Goal: Task Accomplishment & Management: Complete application form

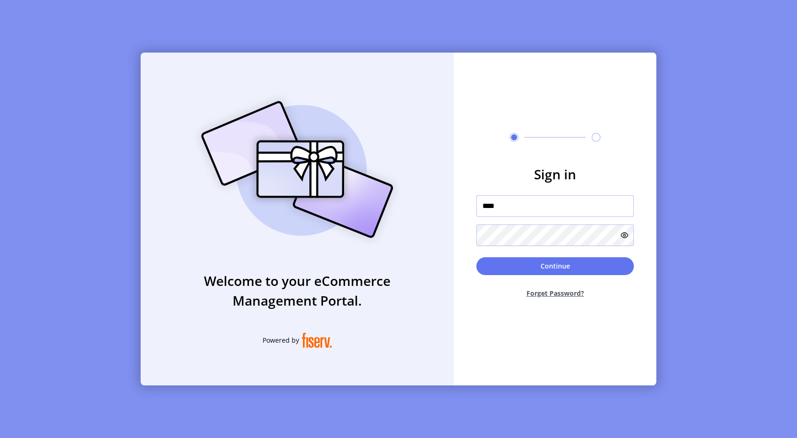
click at [613, 204] on input "****" at bounding box center [556, 206] width 158 height 22
type input "**********"
click at [584, 267] on button "Continue" at bounding box center [556, 266] width 158 height 18
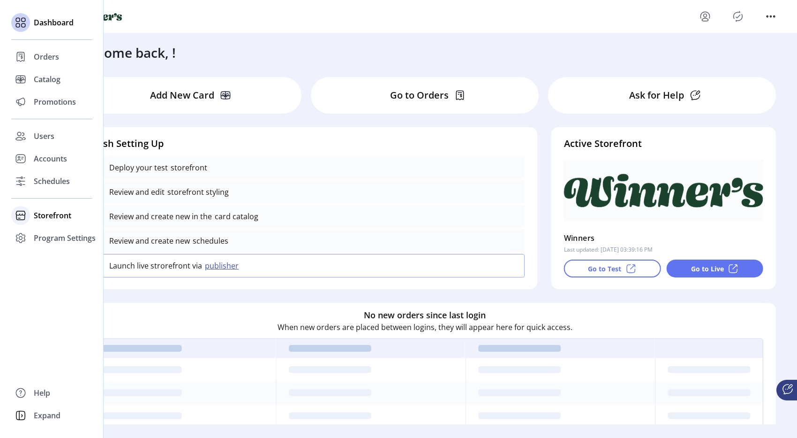
click at [67, 216] on span "Storefront" at bounding box center [53, 215] width 38 height 11
click at [76, 231] on span "Configuration" at bounding box center [58, 233] width 49 height 11
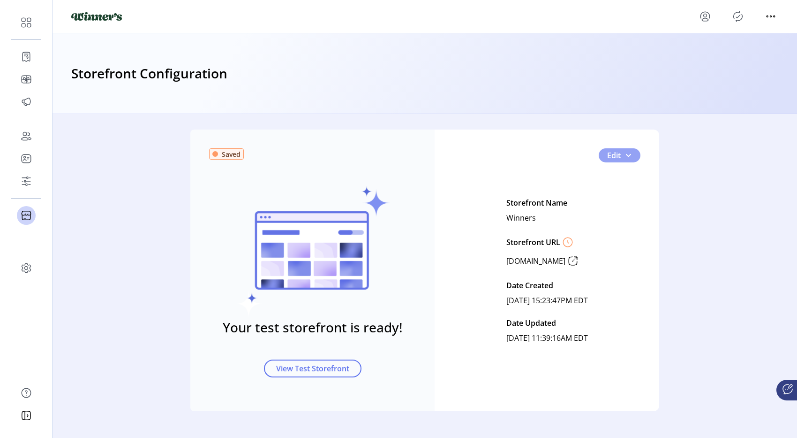
click at [628, 158] on span "button" at bounding box center [629, 156] width 8 height 8
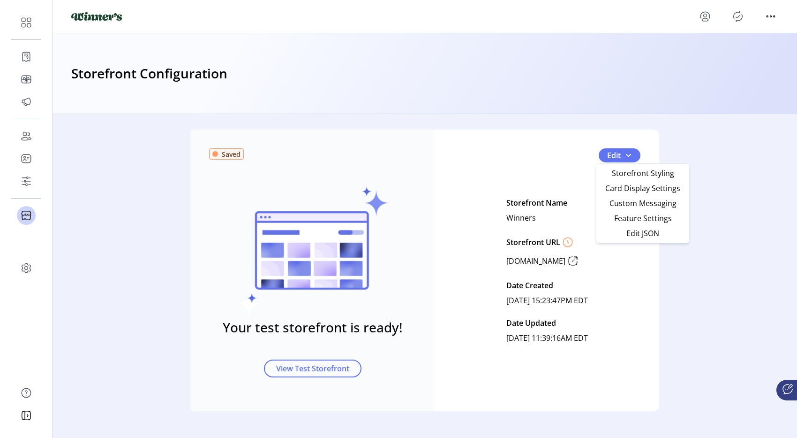
click at [518, 144] on div "Saved Your test storefront is ready! View Test Storefront Edit Storefront Name …" at bounding box center [424, 269] width 469 height 281
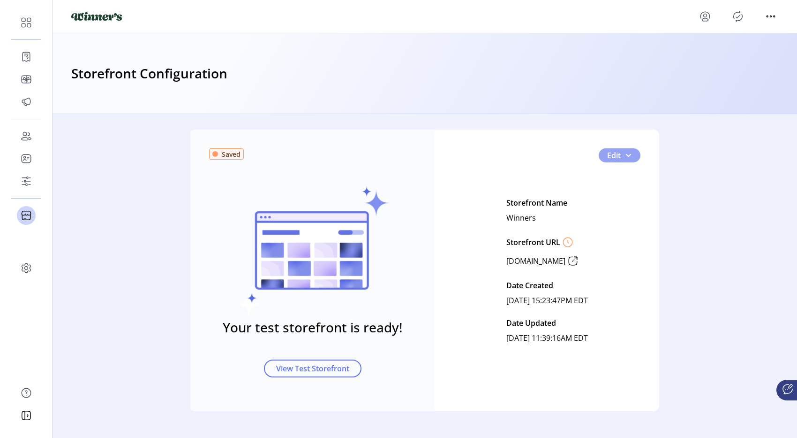
click at [630, 152] on button "Edit" at bounding box center [620, 155] width 42 height 14
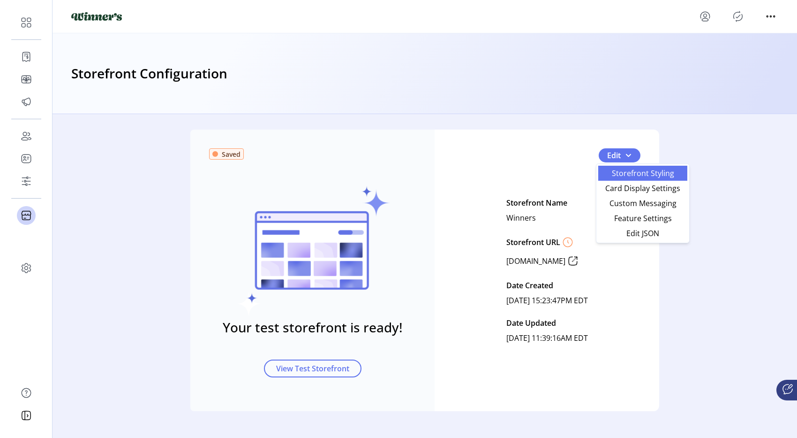
click at [636, 175] on span "Storefront Styling" at bounding box center [643, 173] width 78 height 8
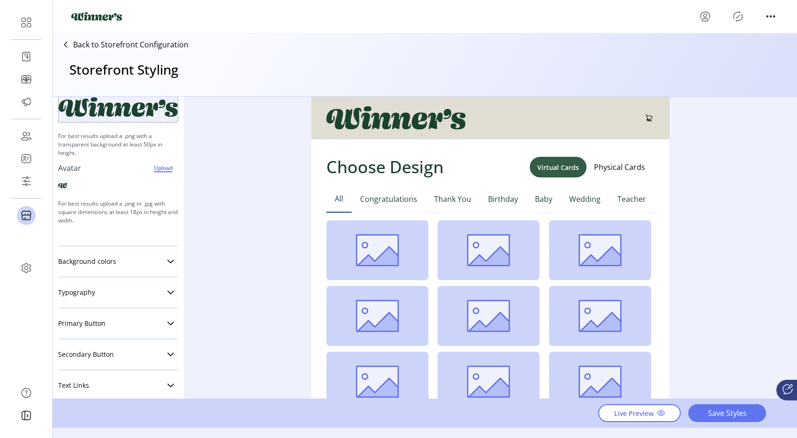
scroll to position [91, 0]
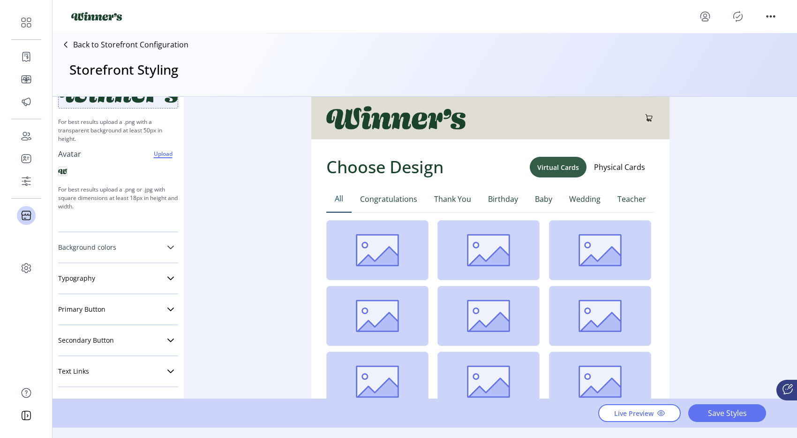
click at [115, 250] on link "Background colors" at bounding box center [118, 247] width 120 height 19
click at [167, 306] on div at bounding box center [172, 303] width 11 height 11
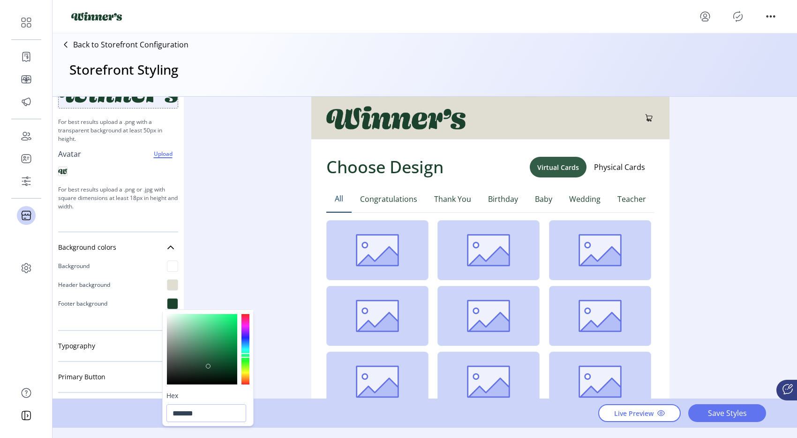
click at [190, 332] on div at bounding box center [202, 349] width 70 height 70
drag, startPoint x: 214, startPoint y: 326, endPoint x: 227, endPoint y: 324, distance: 12.7
click at [220, 325] on div at bounding box center [202, 349] width 70 height 70
drag, startPoint x: 229, startPoint y: 329, endPoint x: 230, endPoint y: 319, distance: 9.9
click at [229, 322] on div at bounding box center [202, 349] width 70 height 70
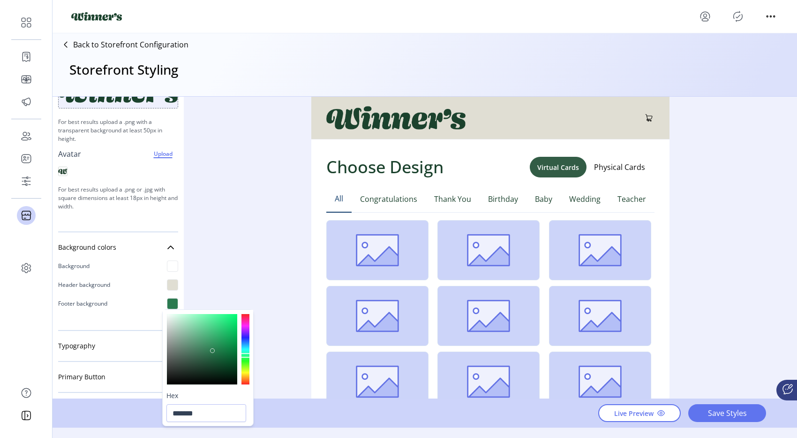
type input "*******"
click at [254, 259] on div "Styling Toolbar Brand Logo Upload For best results upload a .png with a transpa…" at bounding box center [425, 248] width 745 height 302
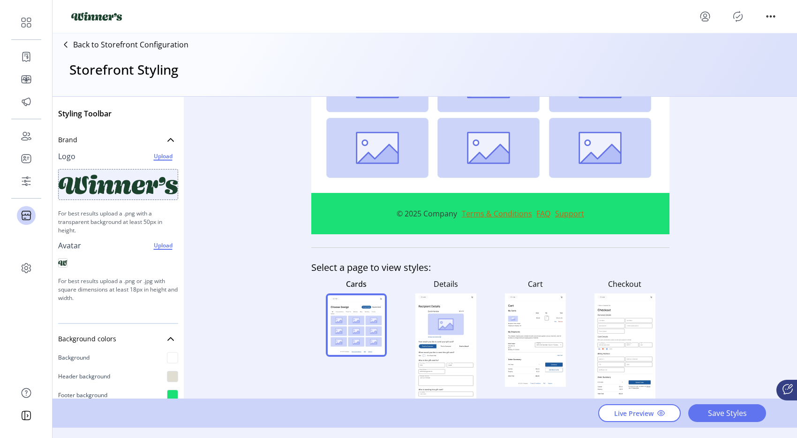
scroll to position [251, 0]
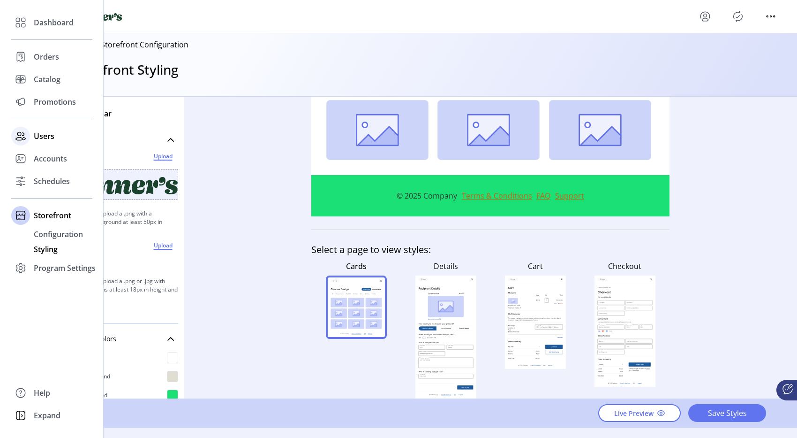
click at [50, 140] on span "Users" at bounding box center [44, 135] width 21 height 11
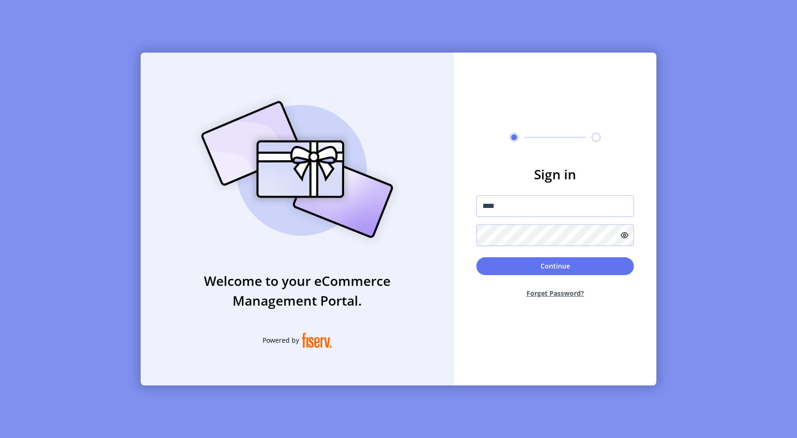
click at [50, 137] on div "Welcome to your eCommerce Management Portal. Powered by Sign in **** Continue F…" at bounding box center [398, 219] width 797 height 438
click at [584, 208] on input "****" at bounding box center [556, 206] width 158 height 22
type input "**********"
click at [558, 270] on button "Continue" at bounding box center [556, 266] width 158 height 18
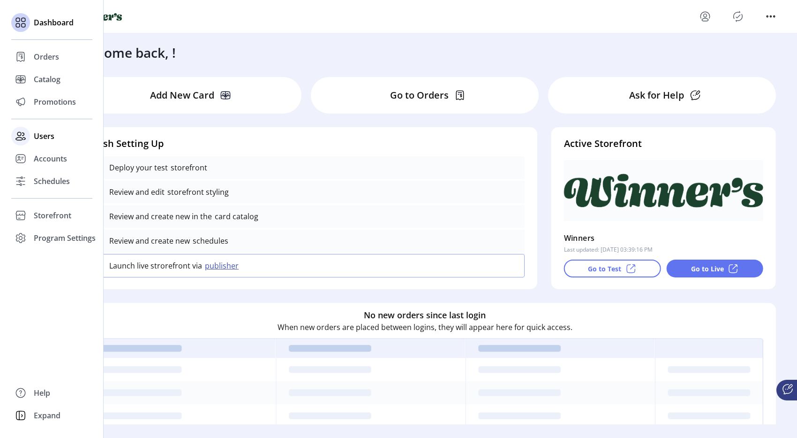
click at [52, 138] on span "Users" at bounding box center [44, 135] width 21 height 11
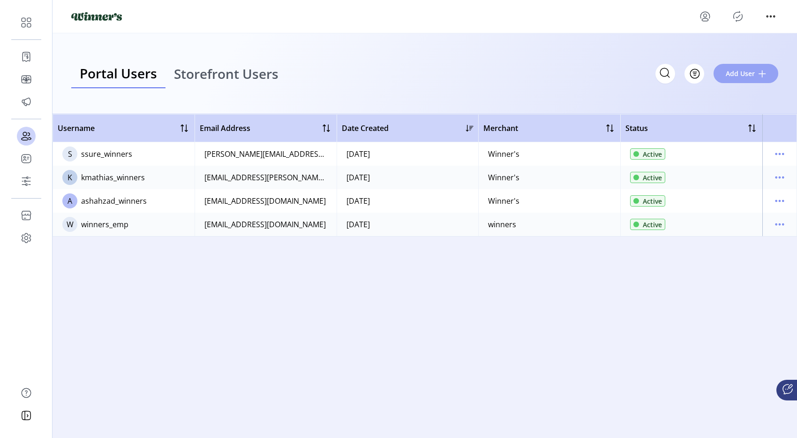
click at [735, 78] on span "Add User" at bounding box center [740, 73] width 29 height 10
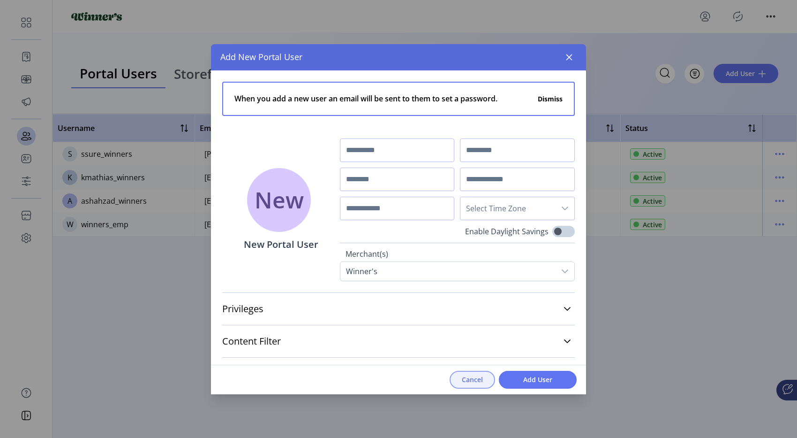
click at [473, 383] on span "Cancel" at bounding box center [472, 379] width 21 height 10
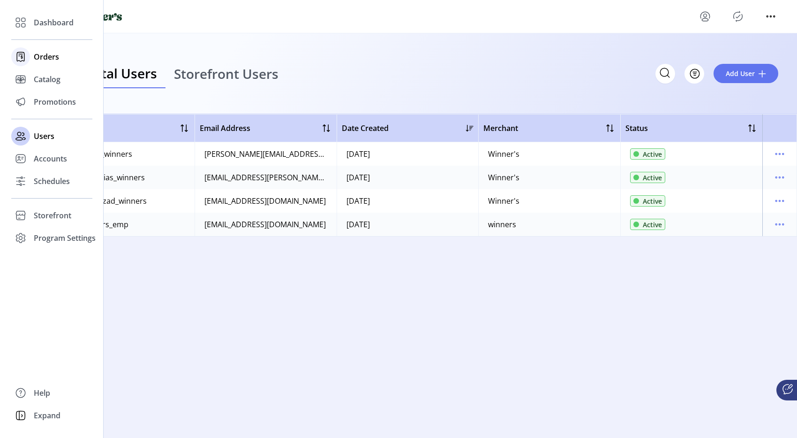
click at [34, 62] on span "Orders" at bounding box center [46, 56] width 25 height 11
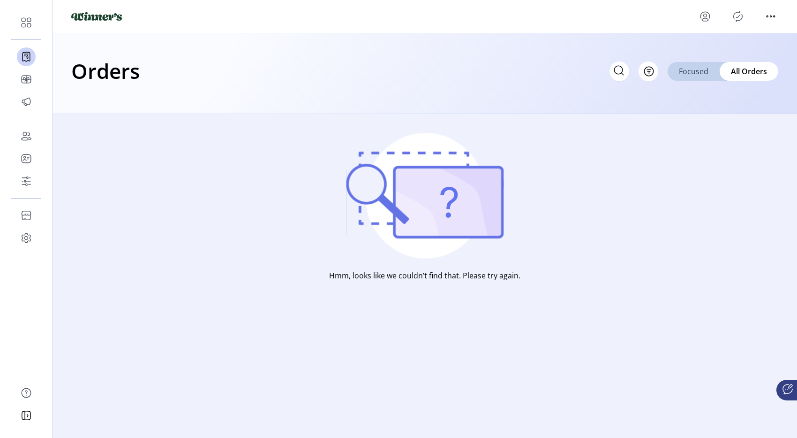
click at [693, 76] on div "Focused" at bounding box center [694, 71] width 52 height 19
click at [765, 14] on icon "menu" at bounding box center [771, 16] width 15 height 15
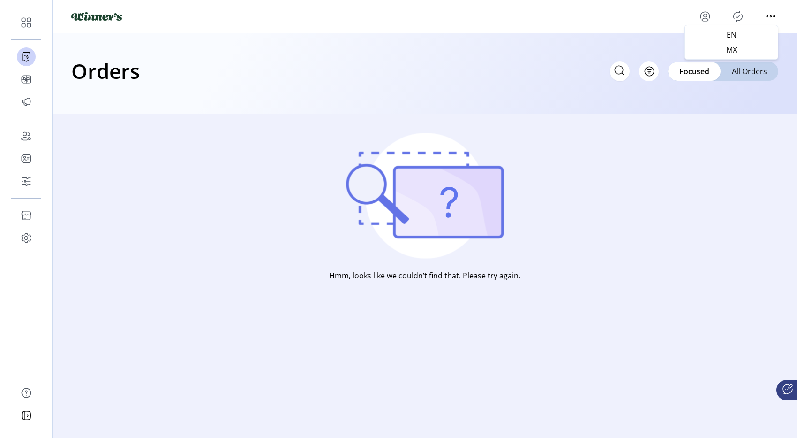
drag, startPoint x: 664, startPoint y: 21, endPoint x: 680, endPoint y: 20, distance: 16.0
click at [665, 21] on div at bounding box center [424, 16] width 707 height 15
click at [703, 19] on icon "menu" at bounding box center [705, 19] width 7 height 3
click at [709, 48] on link "Sign Out" at bounding box center [739, 53] width 82 height 15
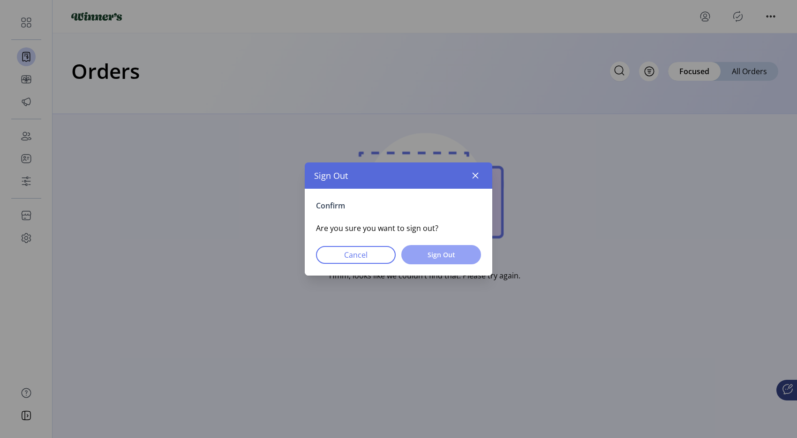
click at [471, 255] on button "Sign Out" at bounding box center [442, 254] width 80 height 19
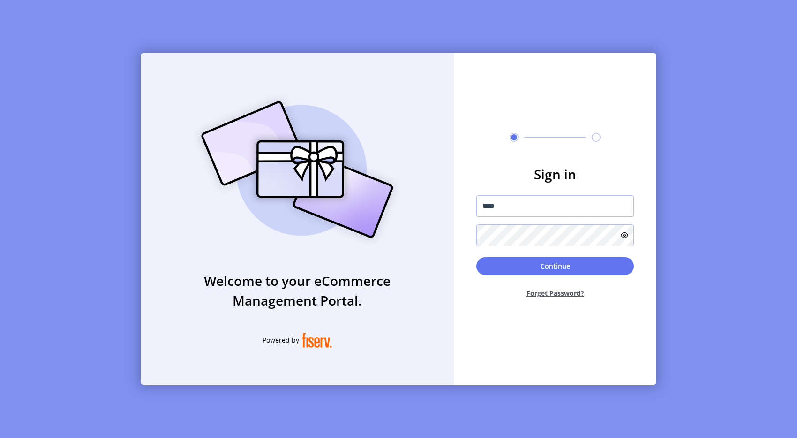
click at [477, 219] on div at bounding box center [477, 219] width 0 height 0
type input "*"
type input "**********"
click at [557, 258] on button "Continue" at bounding box center [556, 266] width 158 height 18
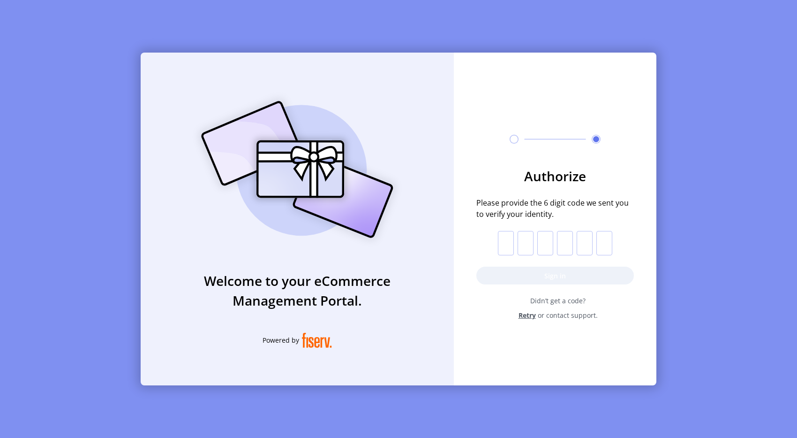
click at [508, 244] on input "text" at bounding box center [506, 243] width 16 height 24
type input "*"
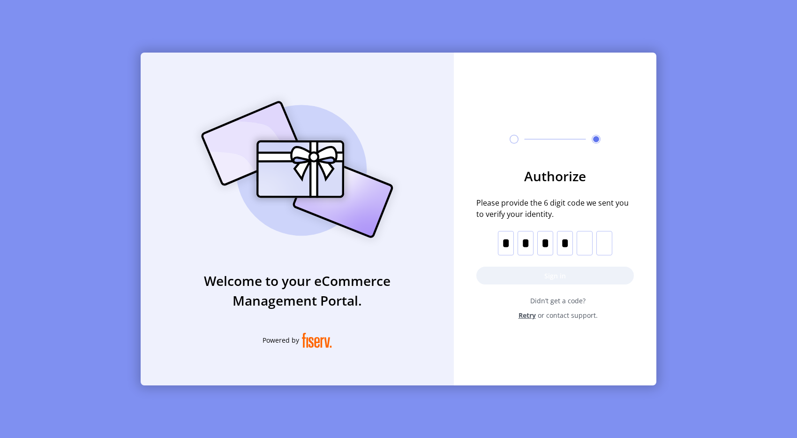
type input "*"
click at [543, 272] on button "Sign in" at bounding box center [556, 275] width 158 height 18
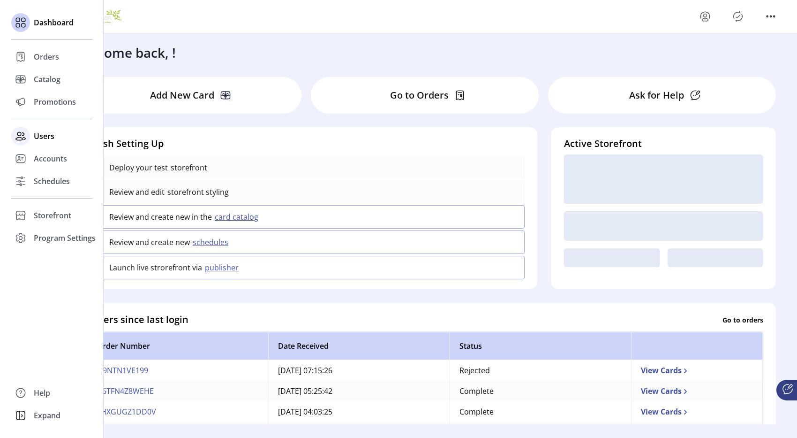
click at [39, 137] on span "Users" at bounding box center [44, 135] width 21 height 11
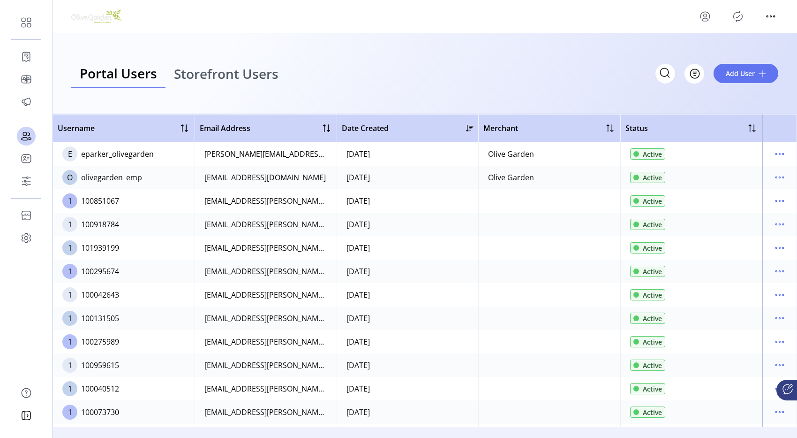
drag, startPoint x: 716, startPoint y: 117, endPoint x: 718, endPoint y: 111, distance: 6.5
click at [716, 117] on th "Status" at bounding box center [692, 128] width 142 height 28
click at [734, 77] on span "Add User" at bounding box center [740, 73] width 29 height 10
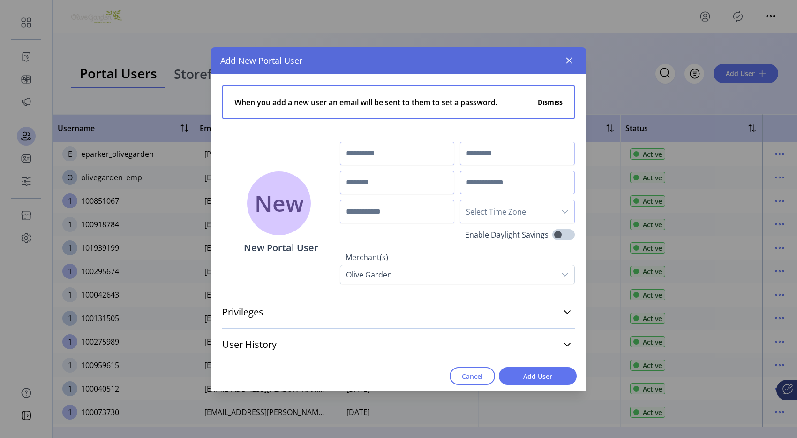
click at [474, 183] on input "text" at bounding box center [517, 182] width 115 height 23
paste input "**********"
type input "**********"
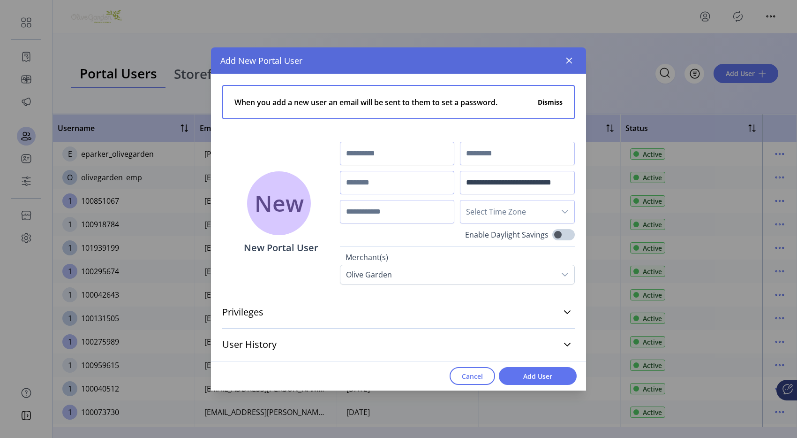
click at [404, 182] on input "text" at bounding box center [397, 182] width 115 height 23
paste input "**********"
click at [362, 183] on input "**********" at bounding box center [397, 182] width 115 height 23
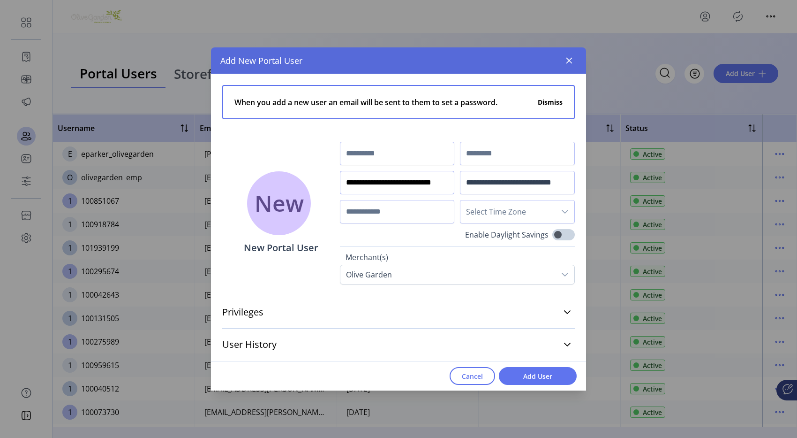
drag, startPoint x: 359, startPoint y: 185, endPoint x: 290, endPoint y: 182, distance: 69.0
click at [290, 182] on div "**********" at bounding box center [398, 179] width 375 height 211
type input "**********"
click at [395, 182] on input "**********" at bounding box center [397, 182] width 115 height 23
drag, startPoint x: 395, startPoint y: 183, endPoint x: 338, endPoint y: 181, distance: 57.3
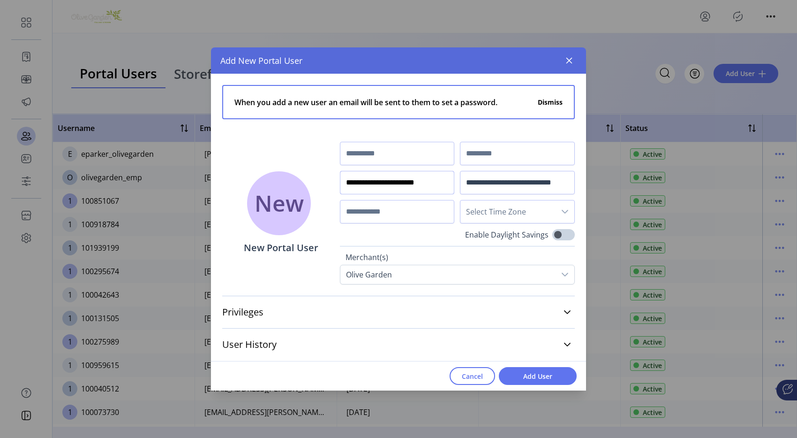
click at [344, 182] on input "**********" at bounding box center [397, 182] width 115 height 23
click at [501, 152] on input "text" at bounding box center [517, 153] width 115 height 23
paste input "**********"
drag, startPoint x: 475, startPoint y: 152, endPoint x: 434, endPoint y: 153, distance: 40.8
click at [434, 153] on div "**********" at bounding box center [457, 183] width 235 height 82
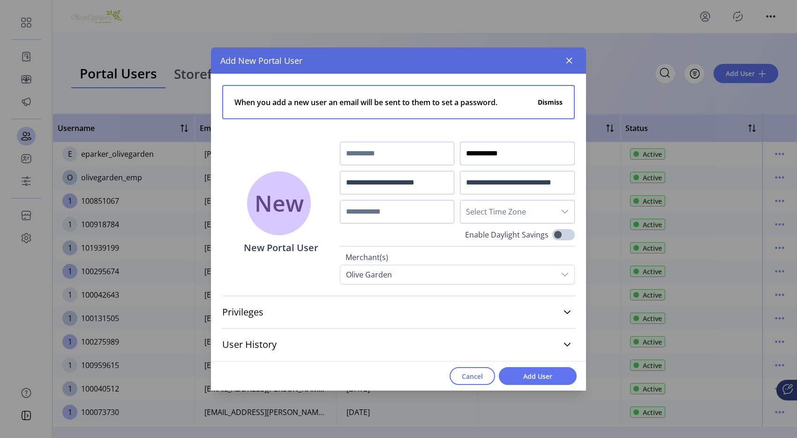
type input "**********"
click at [415, 152] on input "text" at bounding box center [397, 153] width 115 height 23
type input "***"
click at [513, 207] on span "Select Time Zone" at bounding box center [508, 211] width 95 height 23
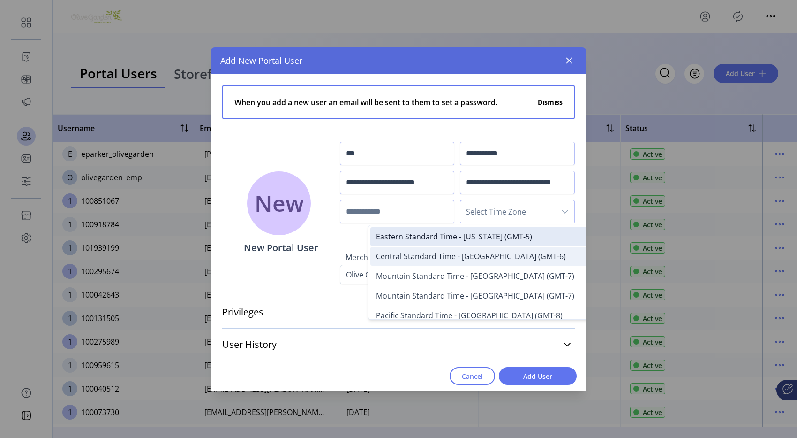
click at [498, 251] on span "Central Standard Time - Chicago (GMT-6)" at bounding box center [471, 256] width 190 height 10
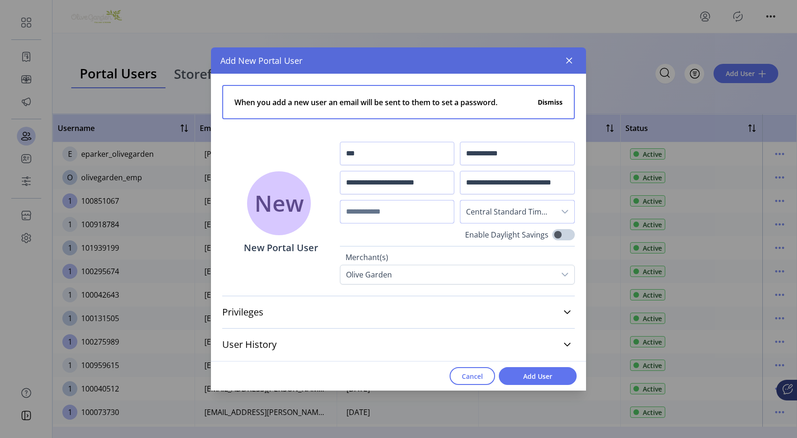
click at [405, 219] on input "text" at bounding box center [397, 211] width 115 height 23
type input "**********"
click at [564, 311] on icon at bounding box center [568, 312] width 8 height 8
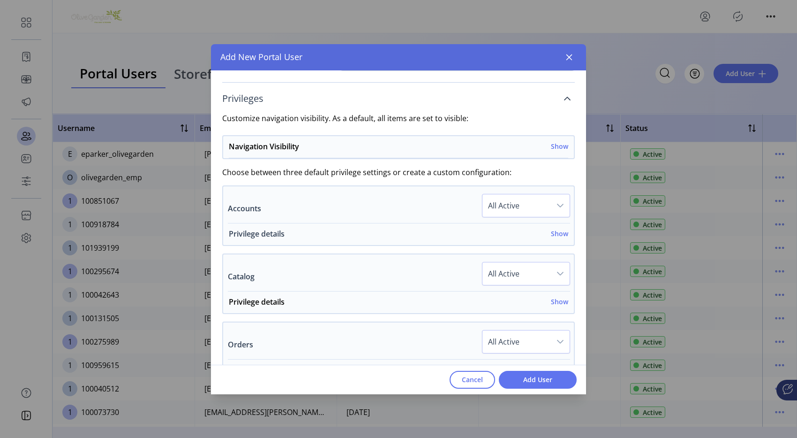
scroll to position [209, 0]
click at [556, 234] on h6 "Show" at bounding box center [559, 234] width 17 height 10
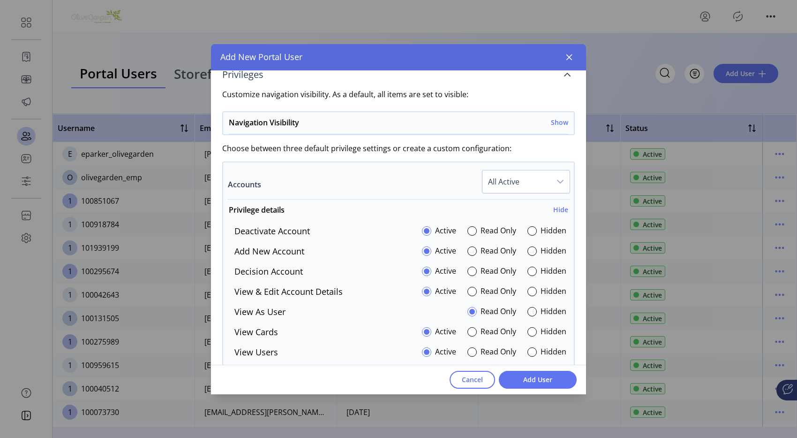
scroll to position [235, 0]
click at [485, 229] on label "Read Only" at bounding box center [499, 230] width 36 height 13
click at [485, 250] on label "Read Only" at bounding box center [499, 250] width 36 height 13
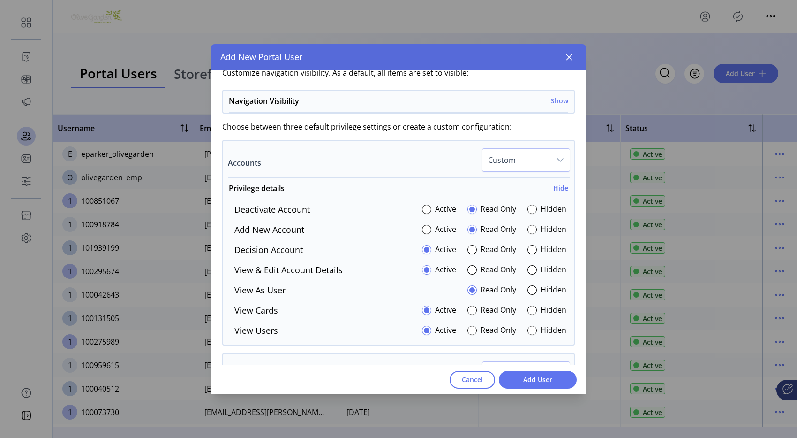
click at [488, 250] on label "Read Only" at bounding box center [499, 249] width 36 height 13
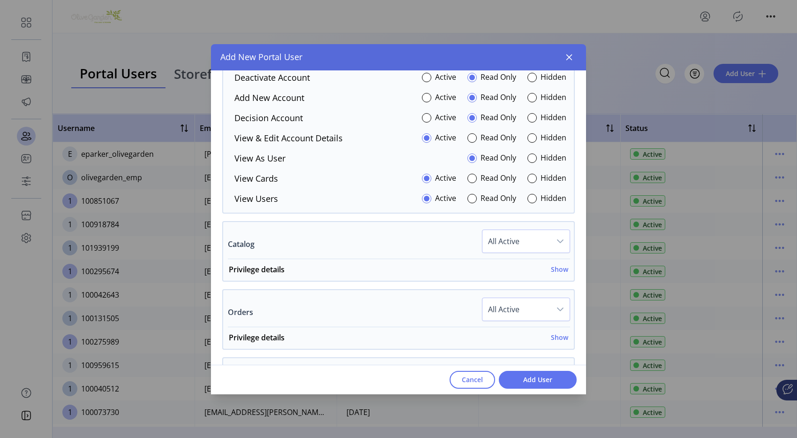
scroll to position [389, 0]
click at [522, 243] on span "All Active" at bounding box center [517, 239] width 68 height 23
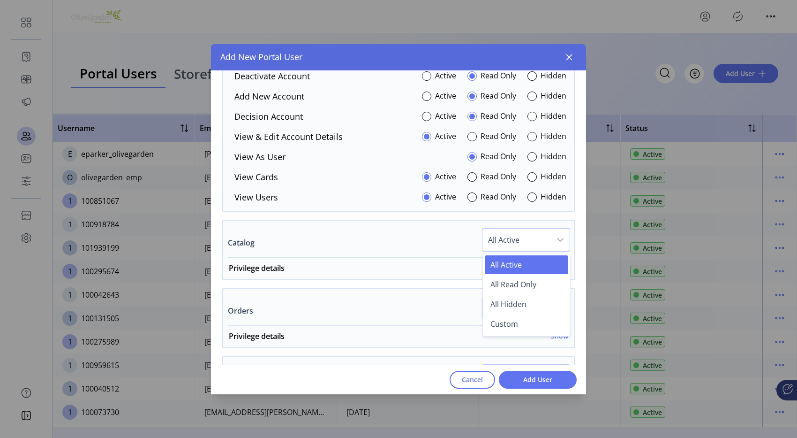
click at [522, 243] on span "All Active" at bounding box center [517, 239] width 68 height 23
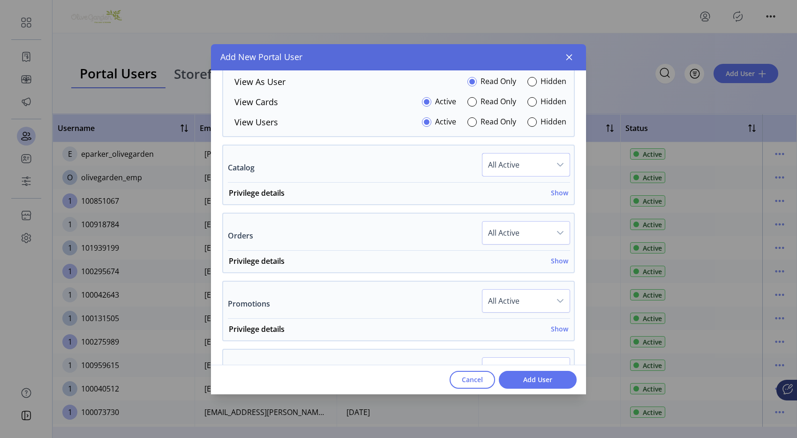
scroll to position [465, 0]
click at [495, 237] on span "All Active" at bounding box center [517, 231] width 68 height 23
click at [437, 244] on div "Orders All Active All Active All Read Only All Hidden Custom" at bounding box center [399, 235] width 342 height 30
click at [551, 260] on h6 "Show" at bounding box center [559, 260] width 17 height 10
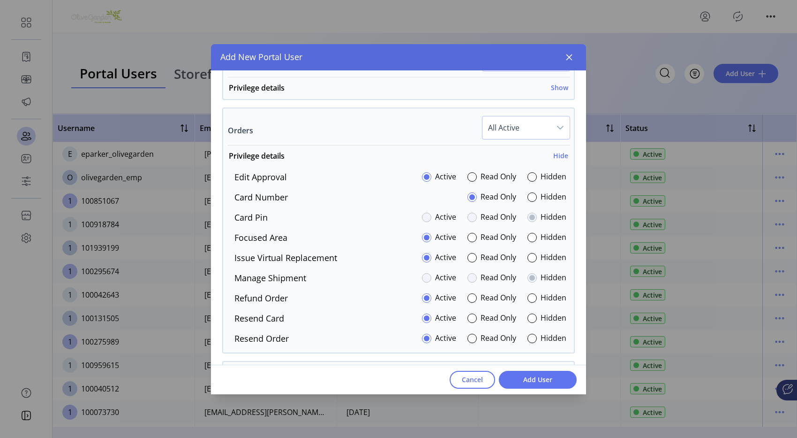
scroll to position [572, 0]
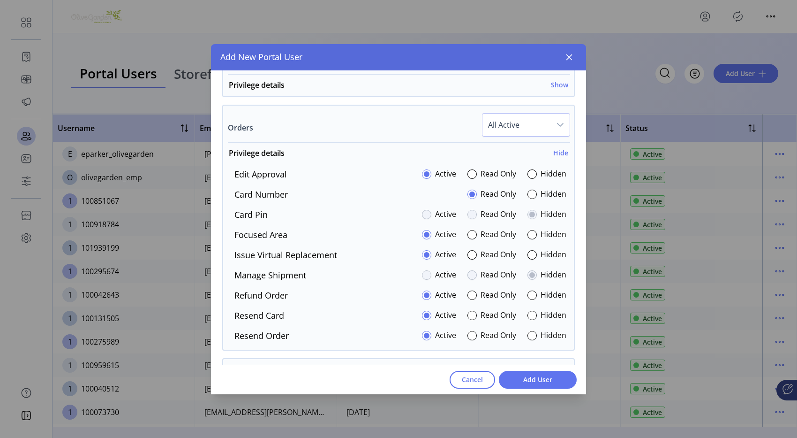
click at [489, 168] on label "Read Only" at bounding box center [499, 174] width 36 height 13
click at [481, 250] on label "Read Only" at bounding box center [499, 255] width 36 height 13
click at [481, 294] on label "Read Only" at bounding box center [499, 295] width 36 height 13
click at [485, 311] on label "Read Only" at bounding box center [499, 315] width 36 height 13
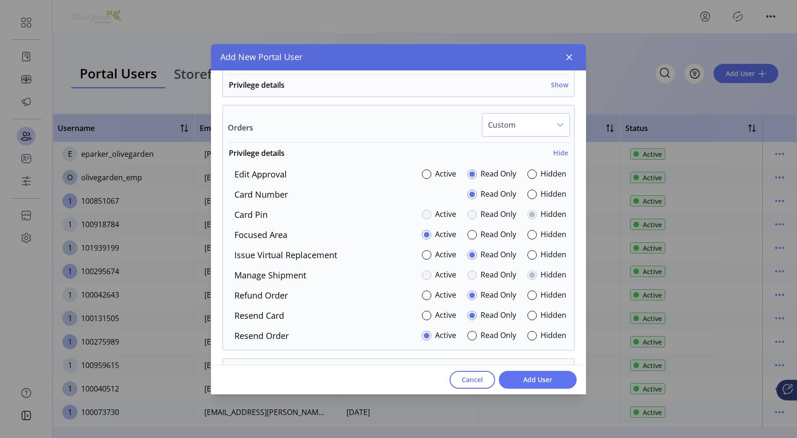
click at [491, 338] on label "Read Only" at bounding box center [499, 335] width 36 height 13
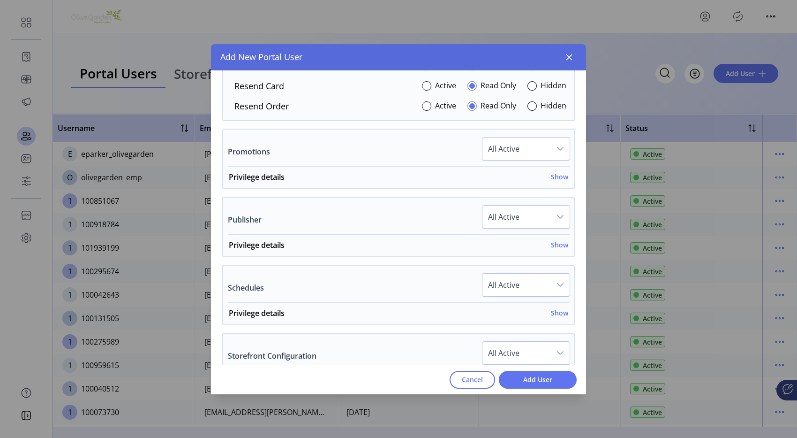
scroll to position [805, 0]
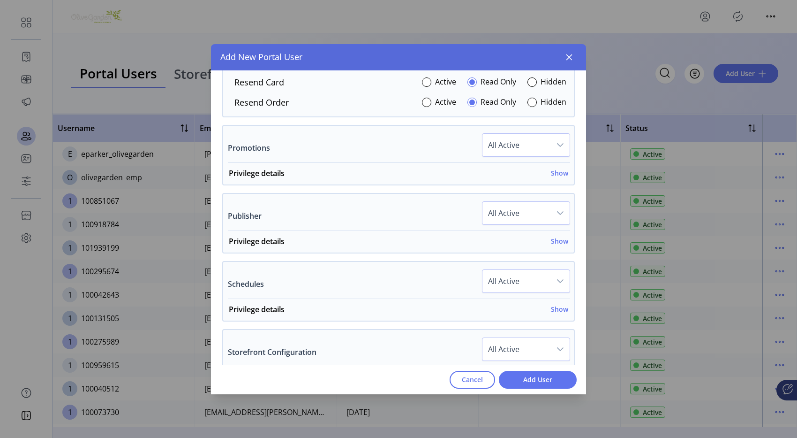
click at [543, 217] on span "All Active" at bounding box center [517, 213] width 68 height 23
click at [502, 280] on span "All Hidden" at bounding box center [509, 277] width 36 height 10
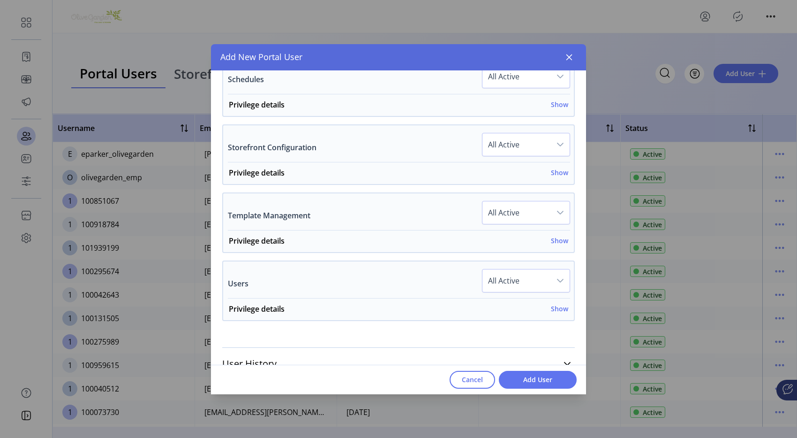
scroll to position [1002, 0]
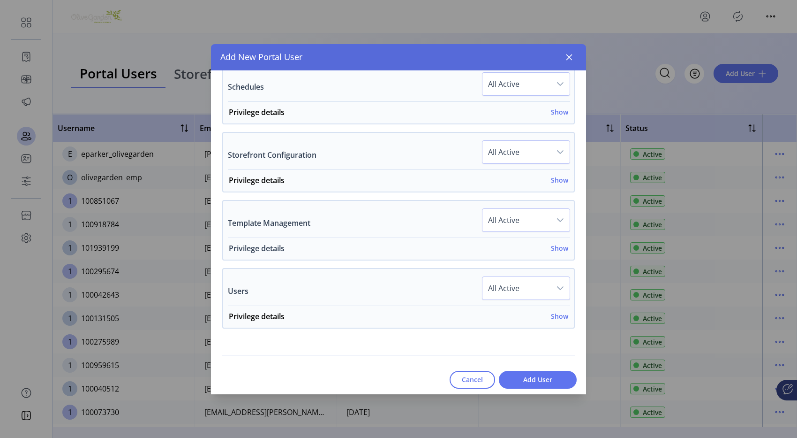
click at [551, 248] on h6 "Show" at bounding box center [559, 248] width 17 height 10
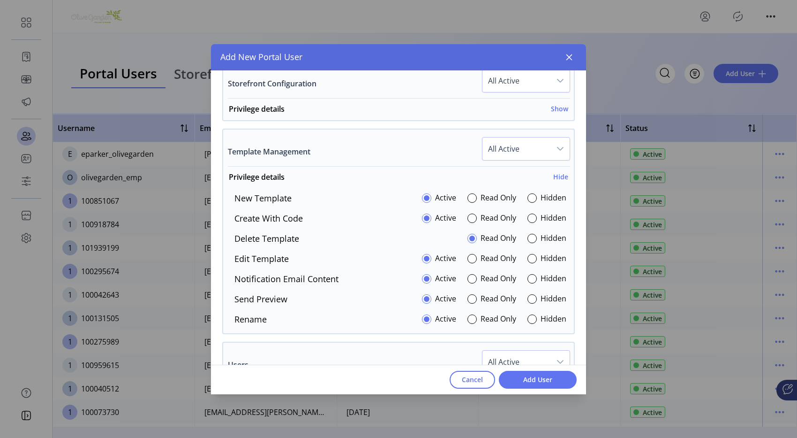
scroll to position [1074, 0]
click at [492, 198] on label "Read Only" at bounding box center [499, 197] width 36 height 13
click at [490, 215] on label "Read Only" at bounding box center [499, 218] width 36 height 13
click at [512, 155] on span "Custom" at bounding box center [517, 148] width 68 height 23
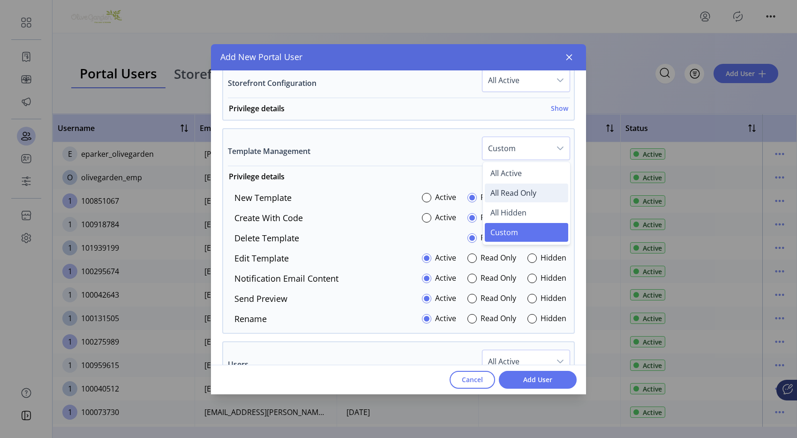
click at [510, 188] on span "All Read Only" at bounding box center [514, 193] width 46 height 10
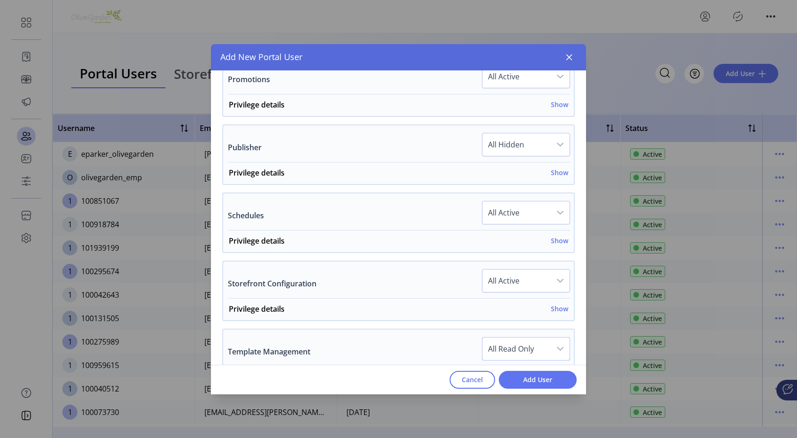
scroll to position [869, 0]
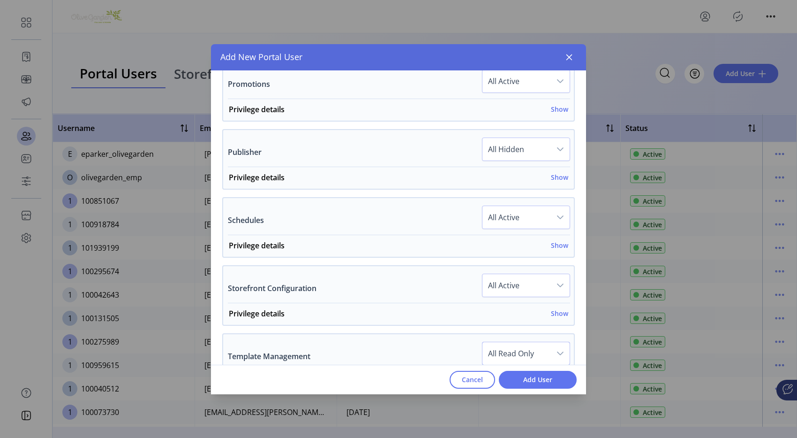
click at [489, 225] on span "All Active" at bounding box center [517, 217] width 68 height 23
click at [501, 259] on span "All Read Only" at bounding box center [514, 262] width 46 height 10
click at [535, 378] on span "Add User" at bounding box center [537, 379] width 53 height 10
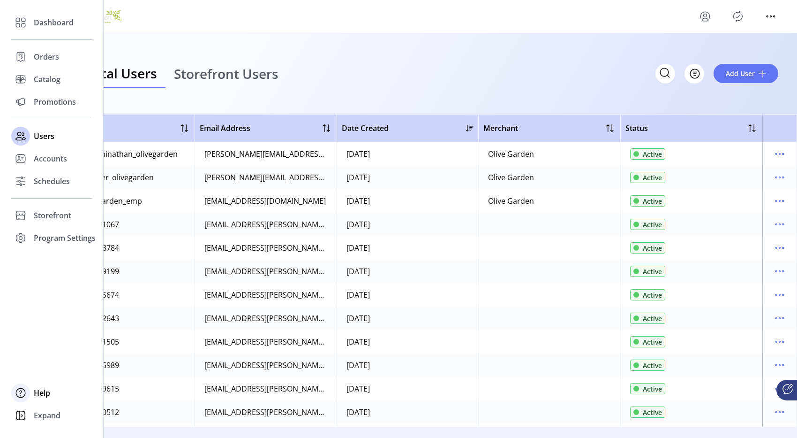
click at [47, 392] on span "Help" at bounding box center [42, 392] width 16 height 11
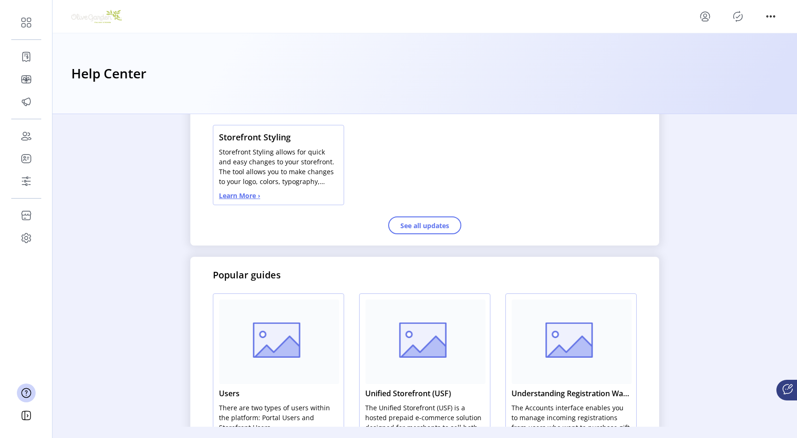
scroll to position [295, 0]
